Goal: Task Accomplishment & Management: Use online tool/utility

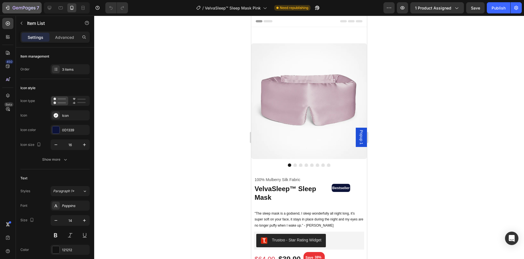
scroll to position [559, 0]
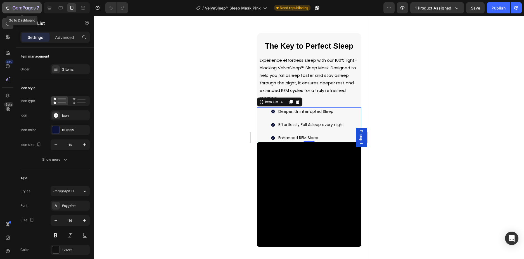
click at [8, 9] on icon "button" at bounding box center [8, 8] width 6 height 6
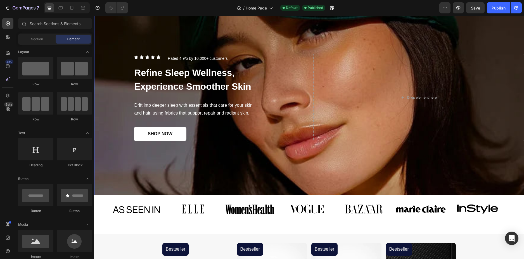
scroll to position [28, 0]
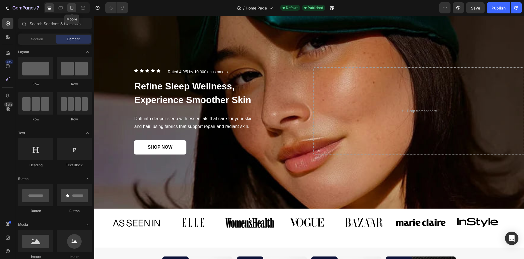
click at [70, 4] on div at bounding box center [71, 7] width 9 height 9
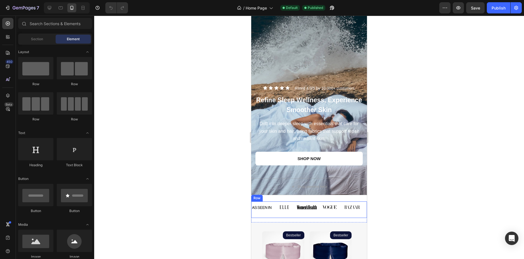
scroll to position [84, 0]
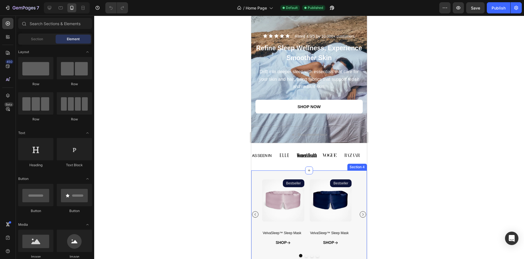
click at [359, 173] on div "Product Images Bestseller Product Badge VelvaSleep™ Sleep Mask Product Title SH…" at bounding box center [309, 221] width 116 height 100
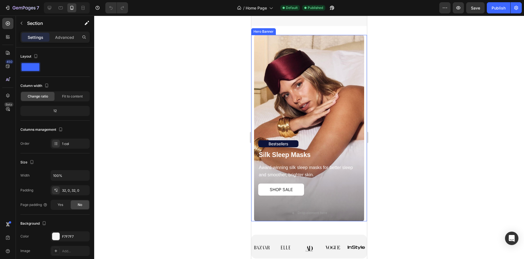
scroll to position [392, 0]
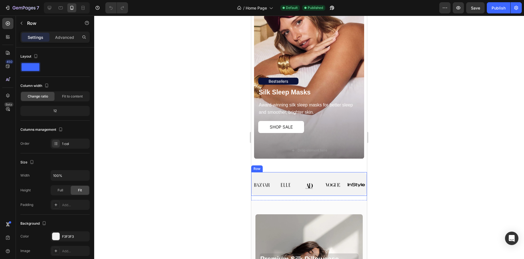
click at [333, 194] on div "Image Image Image Image Image Row" at bounding box center [309, 184] width 116 height 24
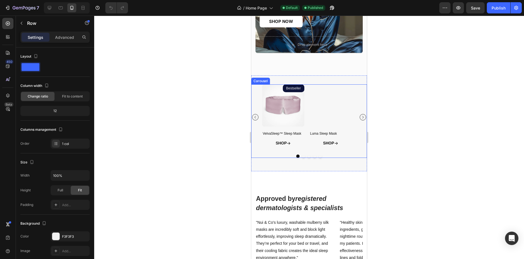
scroll to position [783, 0]
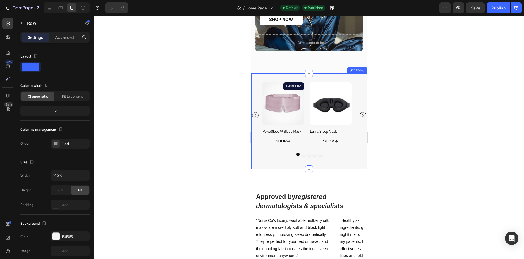
click at [319, 159] on div "Product Images Bestseller Product Badge VelvaSleep™ Sleep Mask Product Title SH…" at bounding box center [309, 121] width 116 height 78
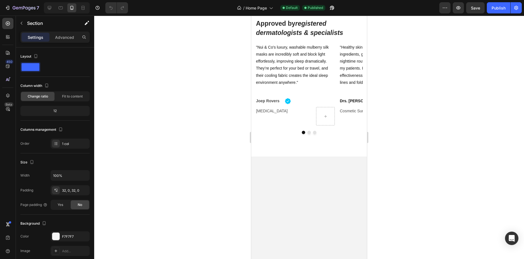
scroll to position [739, 0]
